Goal: Task Accomplishment & Management: Use online tool/utility

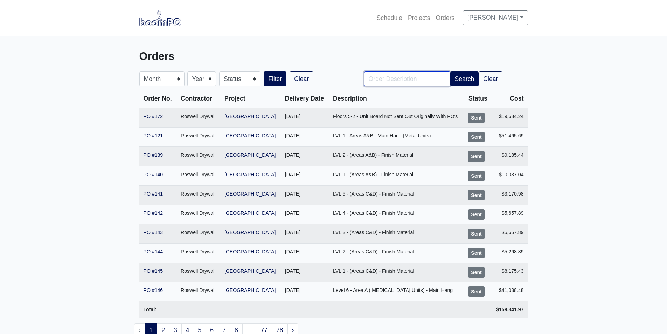
click at [390, 80] on input "Order Description" at bounding box center [407, 78] width 86 height 15
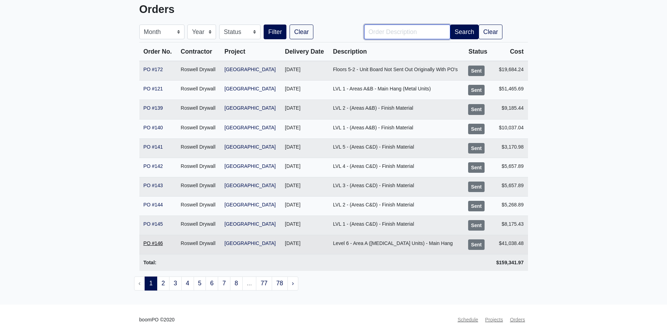
scroll to position [48, 0]
click at [156, 240] on link "PO #146" at bounding box center [154, 243] width 20 height 6
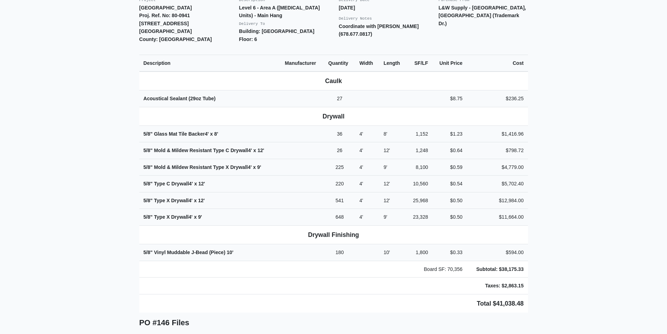
scroll to position [280, 0]
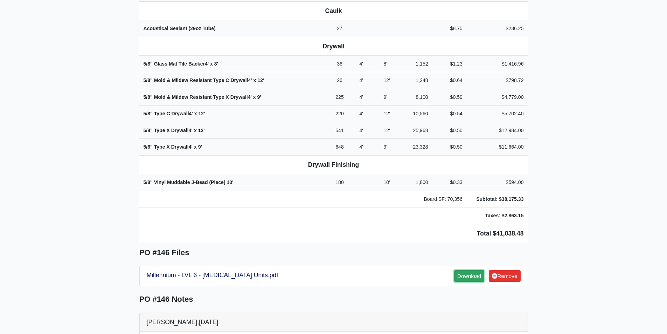
click at [472, 270] on link "Download" at bounding box center [469, 276] width 30 height 12
